Goal: Task Accomplishment & Management: Complete application form

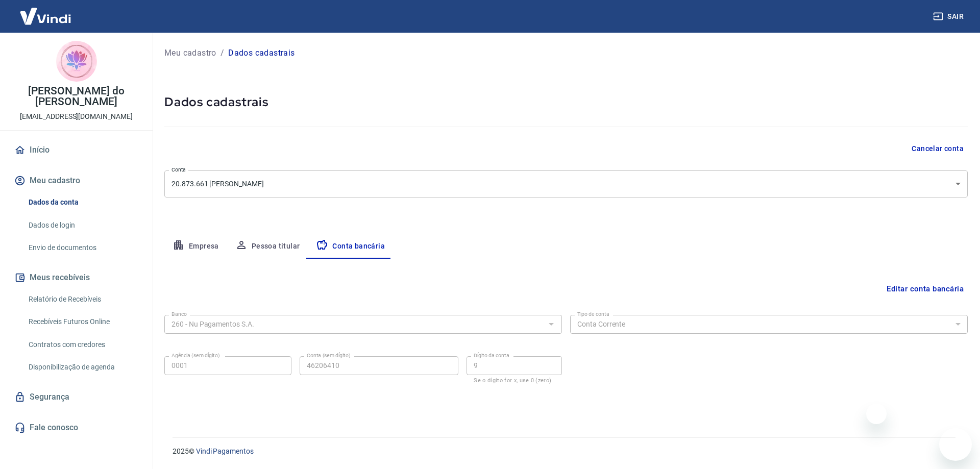
select select "1"
click at [70, 237] on link "Envio de documentos" at bounding box center [83, 247] width 116 height 21
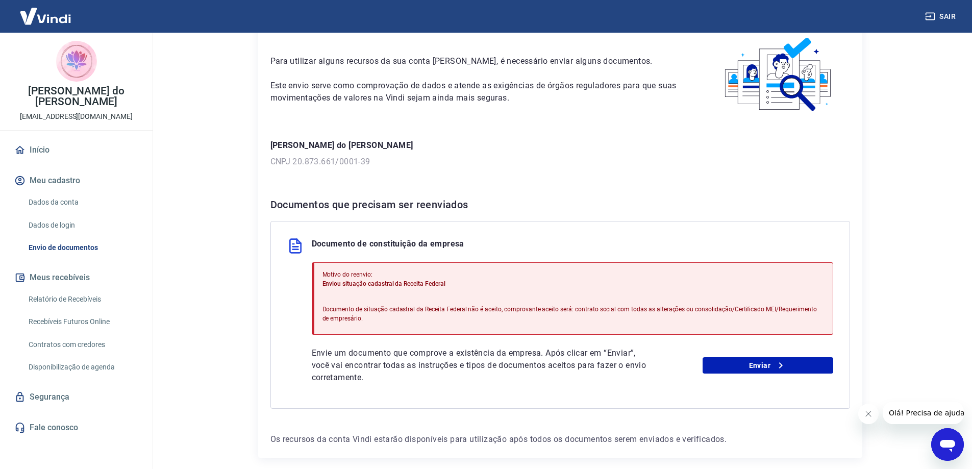
scroll to position [96, 0]
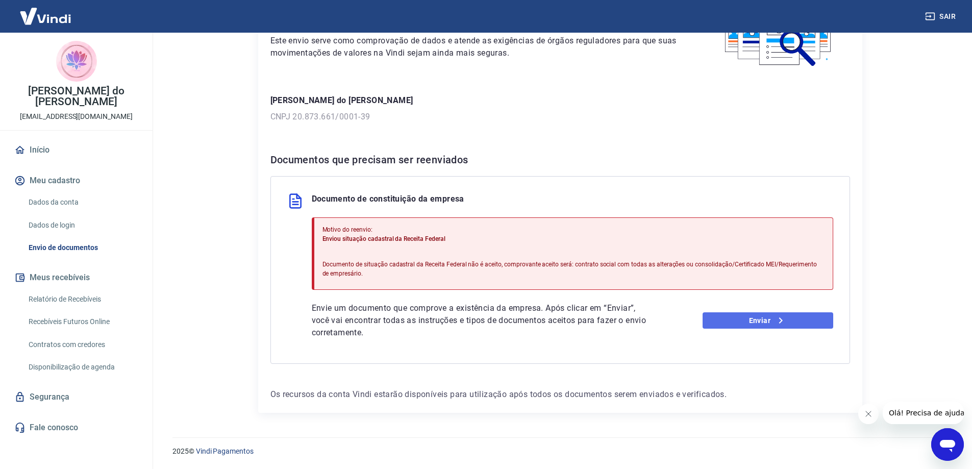
click at [747, 321] on link "Enviar" at bounding box center [768, 320] width 131 height 16
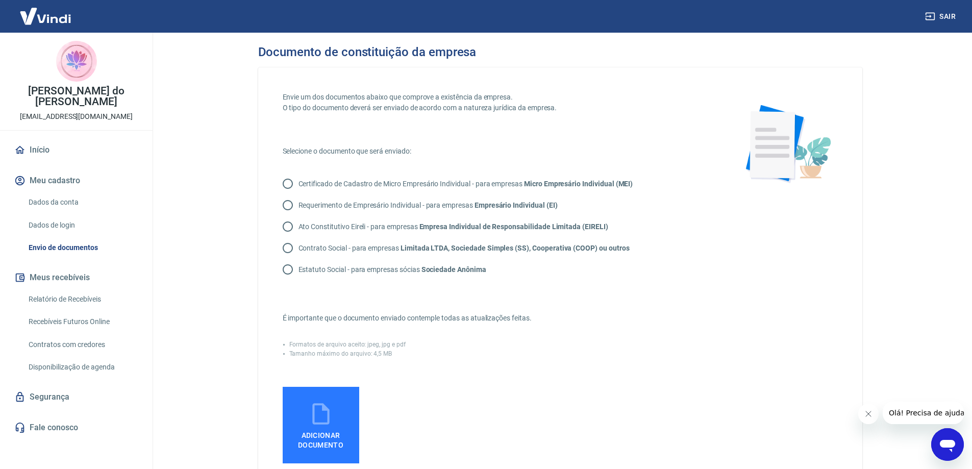
click at [287, 180] on input "Certificado de Cadastro de Micro Empresário Individual - para empresas Micro Em…" at bounding box center [287, 183] width 21 height 21
radio input "true"
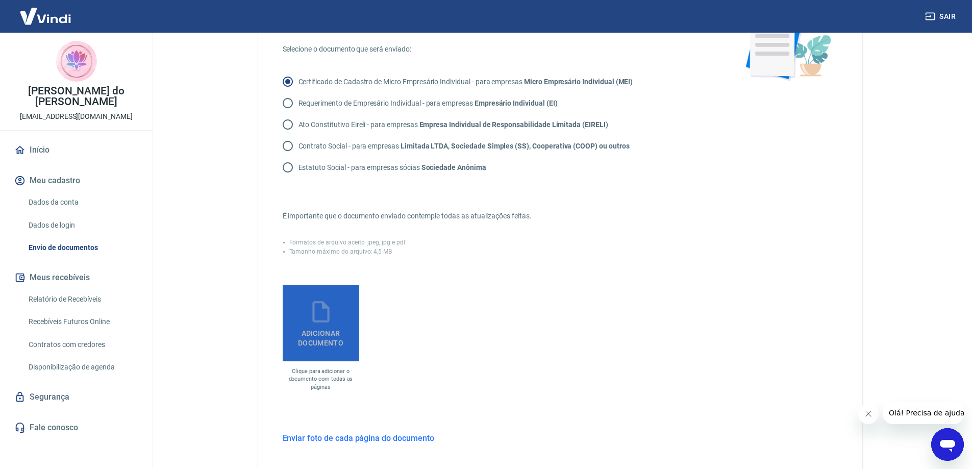
click at [325, 317] on icon at bounding box center [321, 312] width 26 height 26
click at [0, 0] on input "Adicionar documento" at bounding box center [0, 0] width 0 height 0
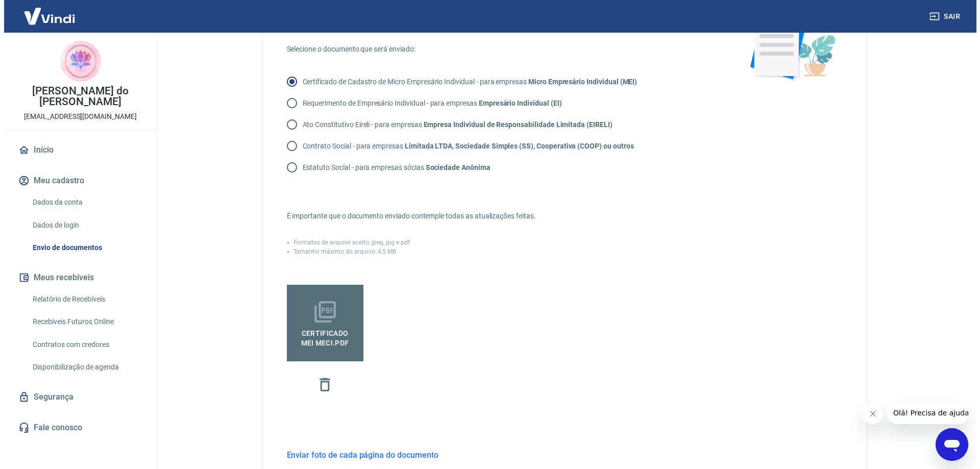
scroll to position [239, 0]
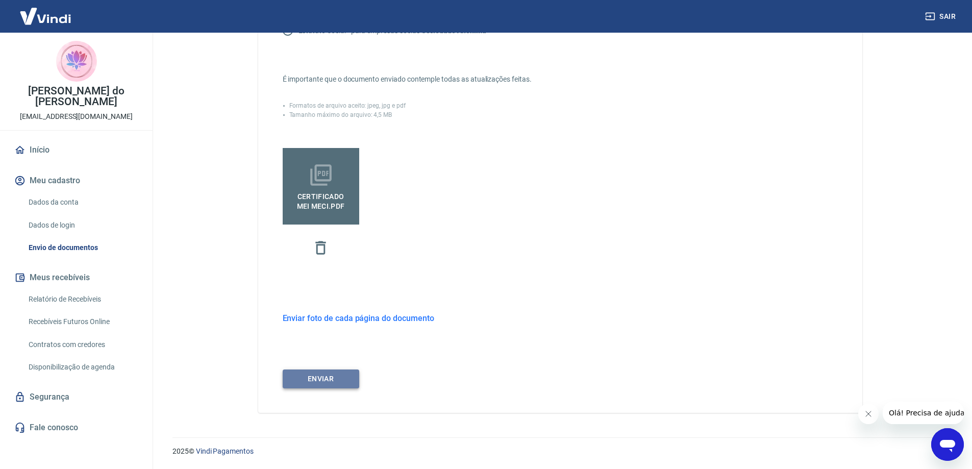
click at [320, 378] on button "ENVIAR" at bounding box center [321, 379] width 77 height 19
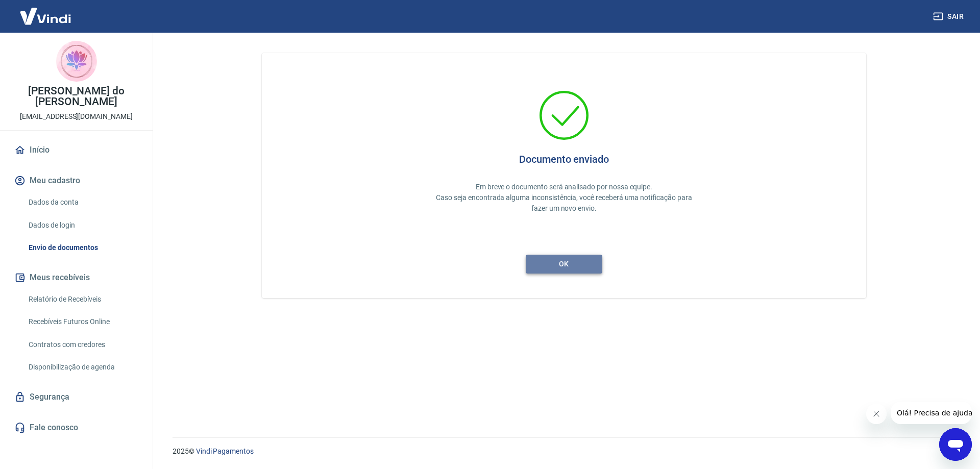
click at [574, 262] on button "ok" at bounding box center [564, 264] width 77 height 19
